Goal: Task Accomplishment & Management: Manage account settings

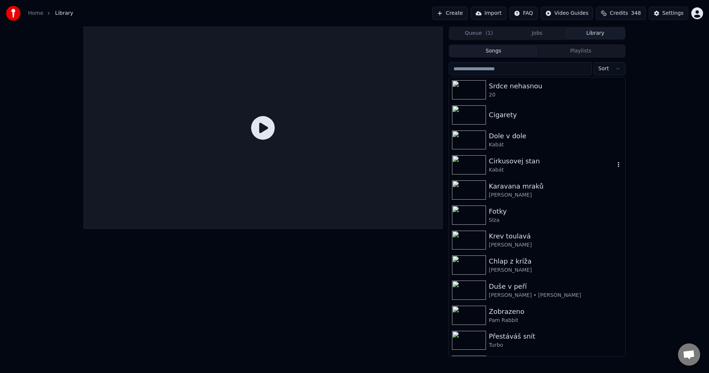
click at [522, 164] on div "Cirkusovej stan" at bounding box center [552, 161] width 126 height 10
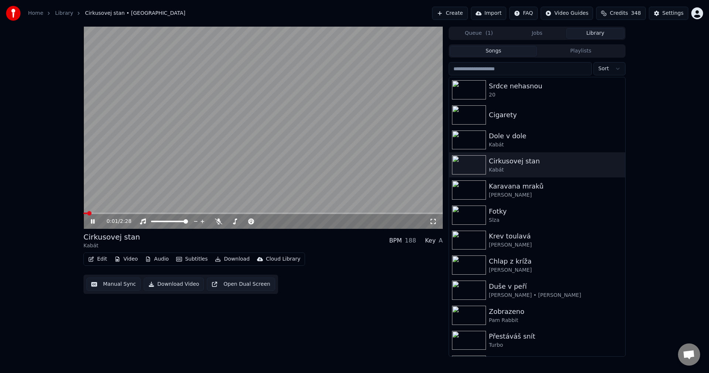
click at [94, 224] on icon at bounding box center [97, 221] width 17 height 6
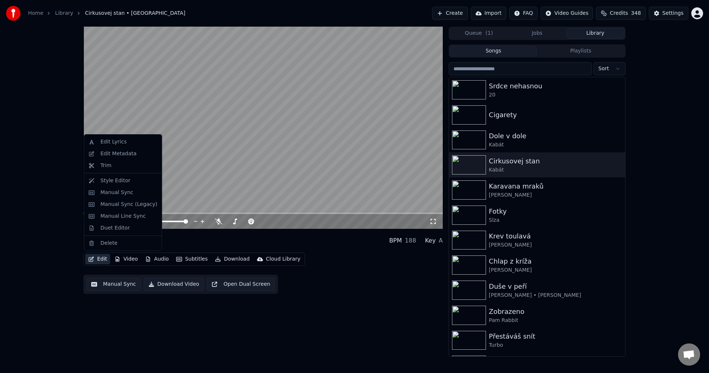
click at [98, 258] on button "Edit" at bounding box center [97, 259] width 25 height 10
click at [121, 158] on div "Edit Metadata" at bounding box center [123, 154] width 75 height 12
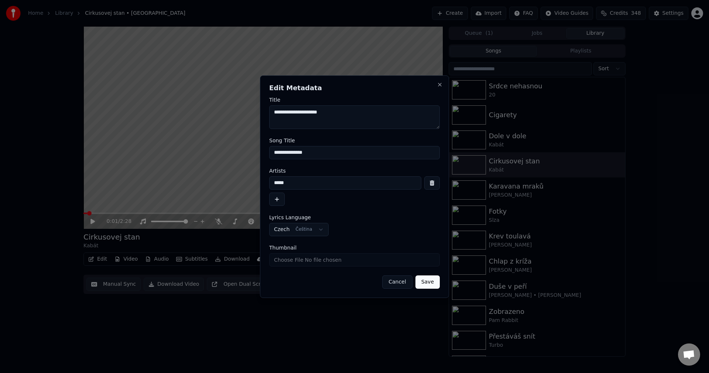
click at [279, 261] on input "Thumbnail" at bounding box center [354, 259] width 171 height 13
type input "**********"
click at [432, 283] on button "Save" at bounding box center [427, 281] width 24 height 13
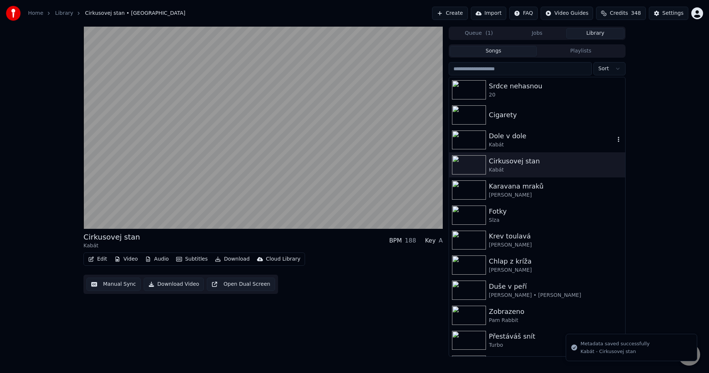
click at [510, 143] on div "Kabát" at bounding box center [552, 144] width 126 height 7
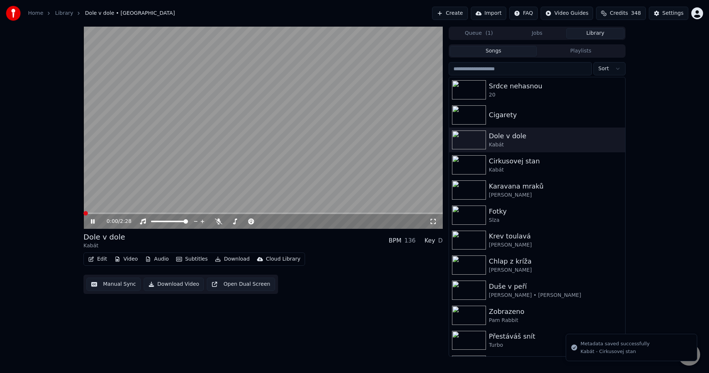
click at [93, 216] on div "0:00 / 2:28" at bounding box center [262, 221] width 359 height 15
click at [93, 224] on div "0:00 / 2:28" at bounding box center [262, 220] width 353 height 7
click at [93, 223] on icon at bounding box center [97, 221] width 17 height 6
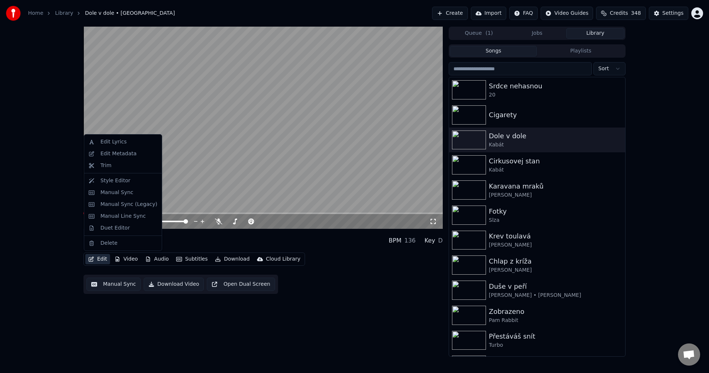
click at [103, 259] on button "Edit" at bounding box center [97, 259] width 25 height 10
click at [121, 155] on div "Edit Metadata" at bounding box center [118, 153] width 36 height 7
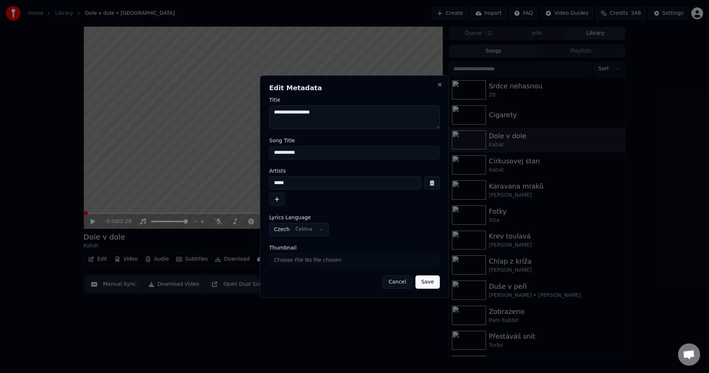
click at [293, 257] on input "Thumbnail" at bounding box center [354, 259] width 171 height 13
type input "**********"
click at [428, 283] on button "Save" at bounding box center [427, 281] width 24 height 13
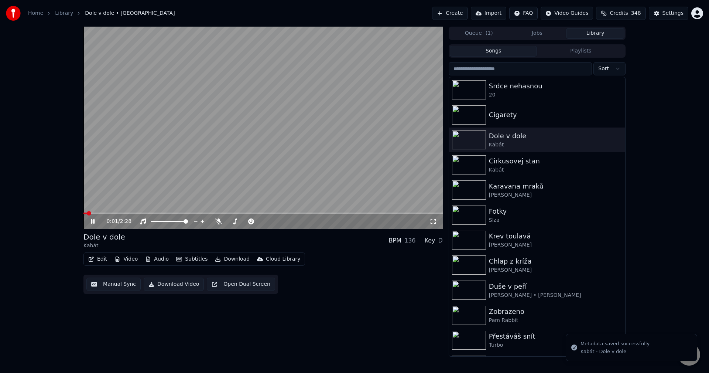
click at [90, 221] on icon at bounding box center [97, 221] width 17 height 6
